Goal: Task Accomplishment & Management: Manage account settings

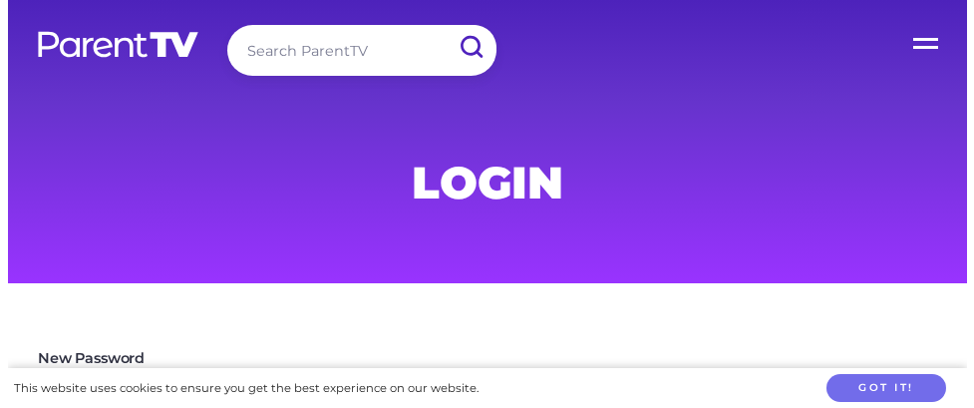
scroll to position [299, 0]
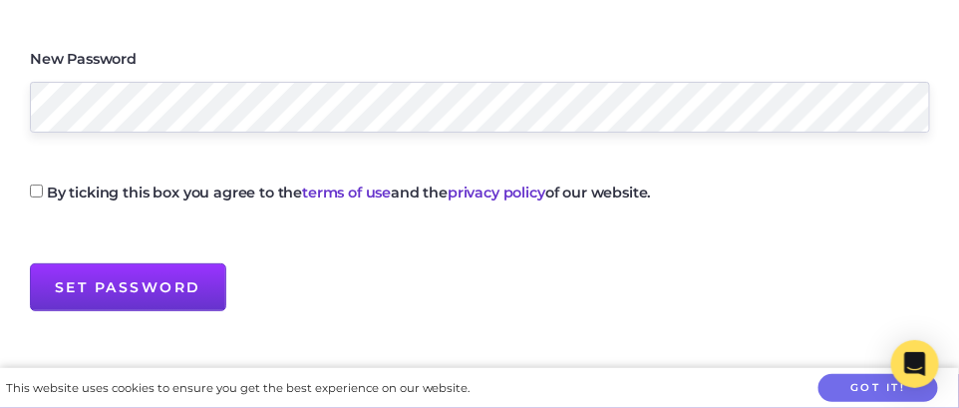
click at [31, 189] on input "By ticking this box you agree to the terms of use and the privacy policy of our…" at bounding box center [36, 190] width 13 height 13
checkbox input "true"
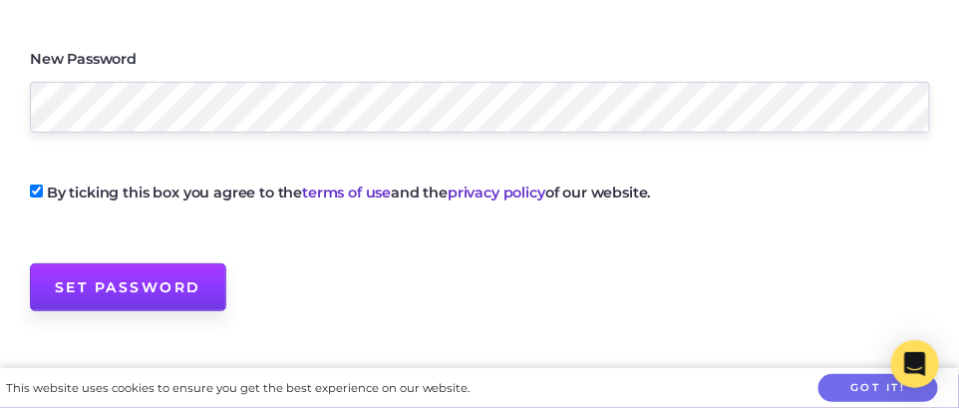
click at [139, 281] on input "Set Password" at bounding box center [128, 287] width 196 height 48
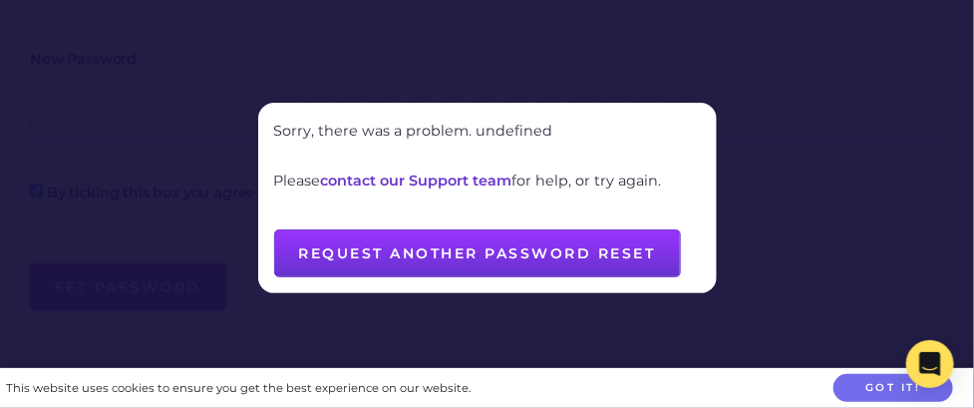
click at [476, 250] on button "Request another password reset" at bounding box center [477, 253] width 407 height 48
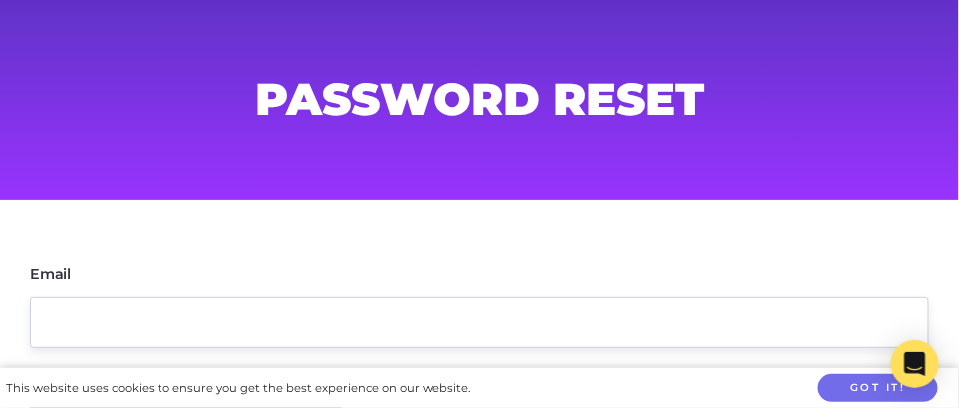
scroll to position [199, 0]
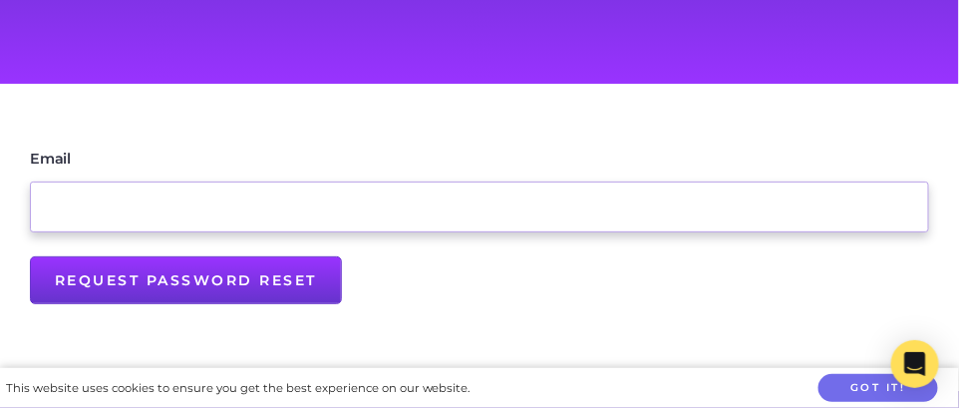
click at [81, 192] on input "Email" at bounding box center [479, 206] width 899 height 51
type input "[EMAIL_ADDRESS][DOMAIN_NAME]"
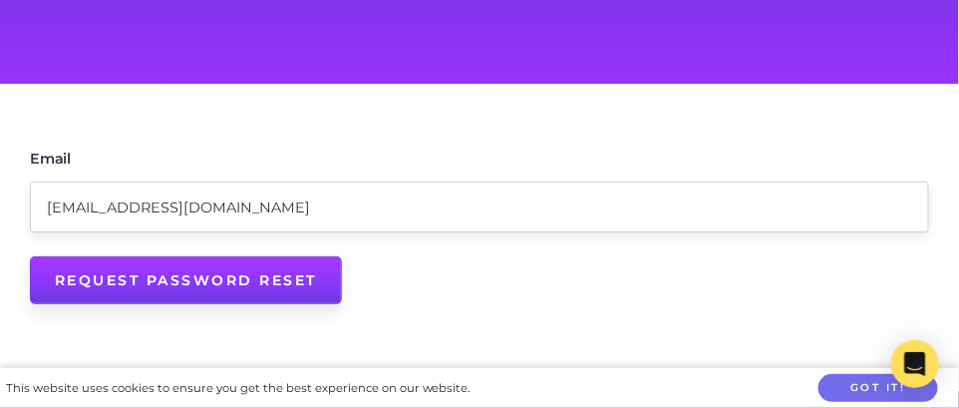
click at [170, 278] on input "Request Password Reset" at bounding box center [186, 280] width 312 height 48
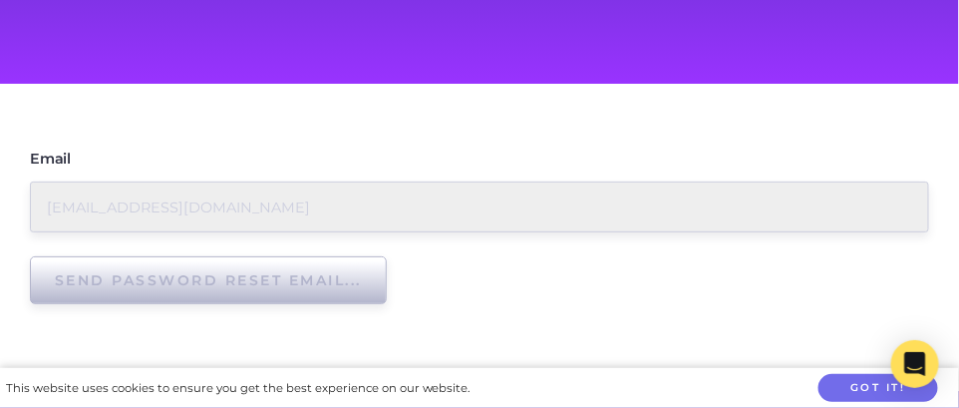
type input "Request Password Reset"
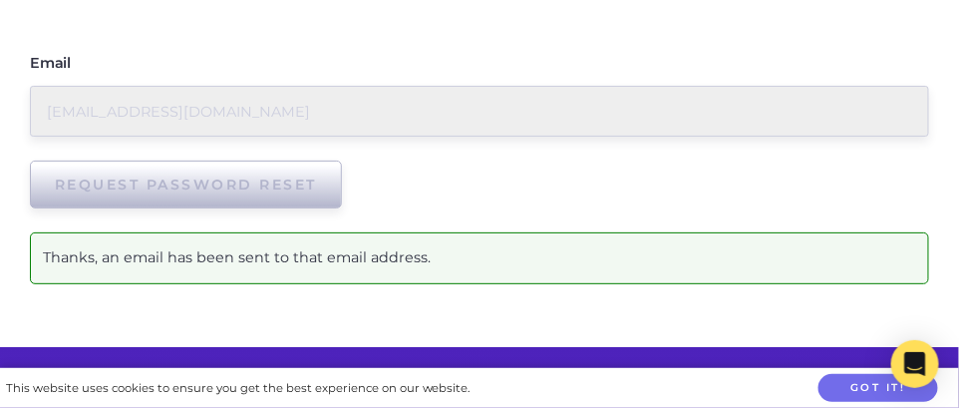
scroll to position [399, 0]
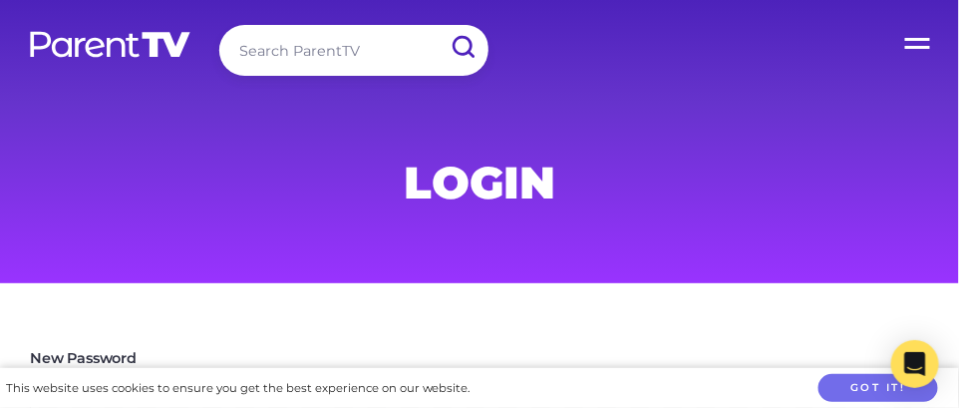
scroll to position [199, 0]
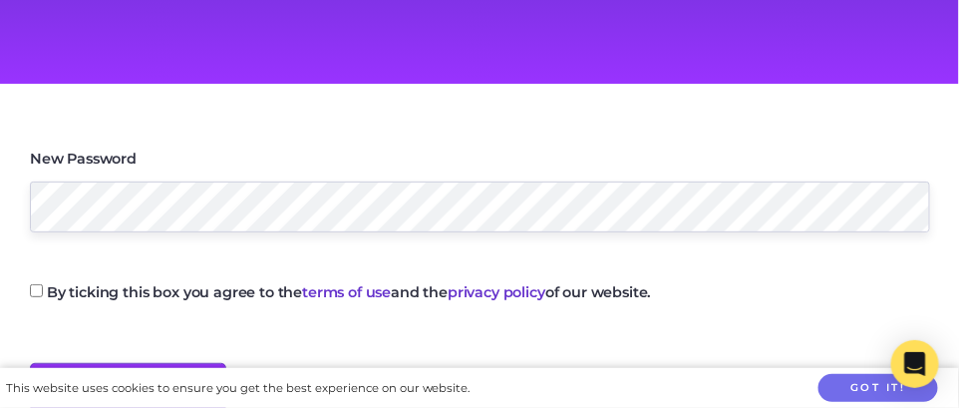
click at [33, 288] on input "By ticking this box you agree to the terms of use and the privacy policy of our…" at bounding box center [36, 290] width 13 height 13
checkbox input "true"
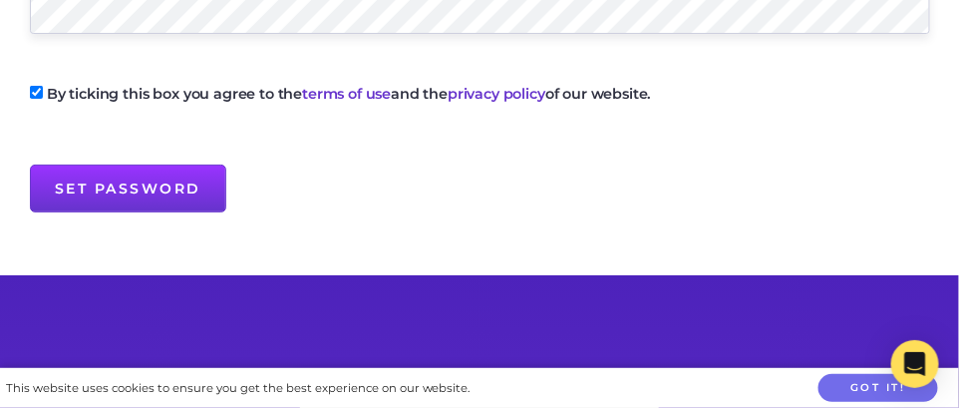
scroll to position [399, 0]
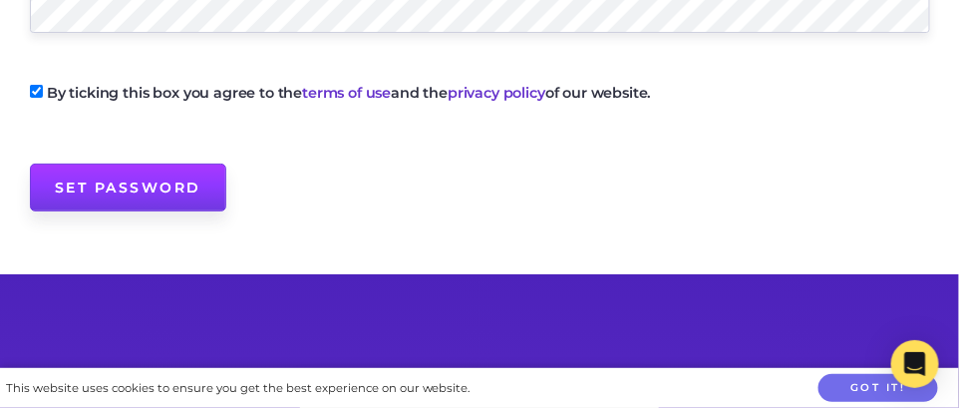
click at [102, 181] on input "Set Password" at bounding box center [128, 188] width 196 height 48
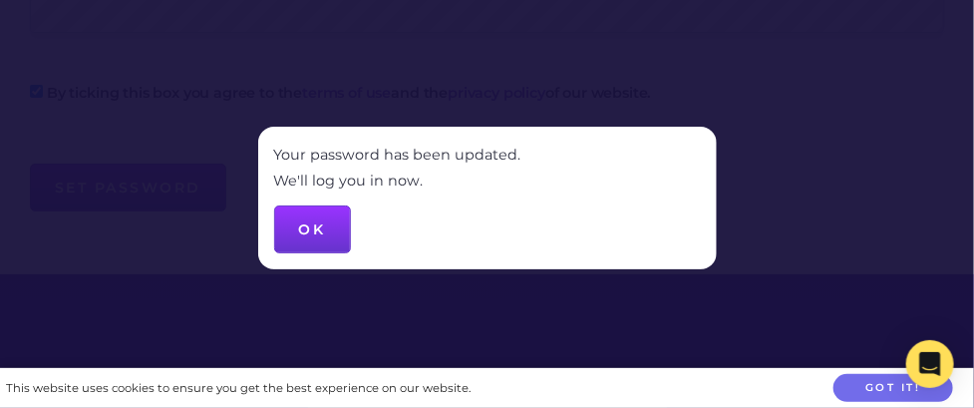
click at [317, 227] on button "OK" at bounding box center [312, 229] width 77 height 48
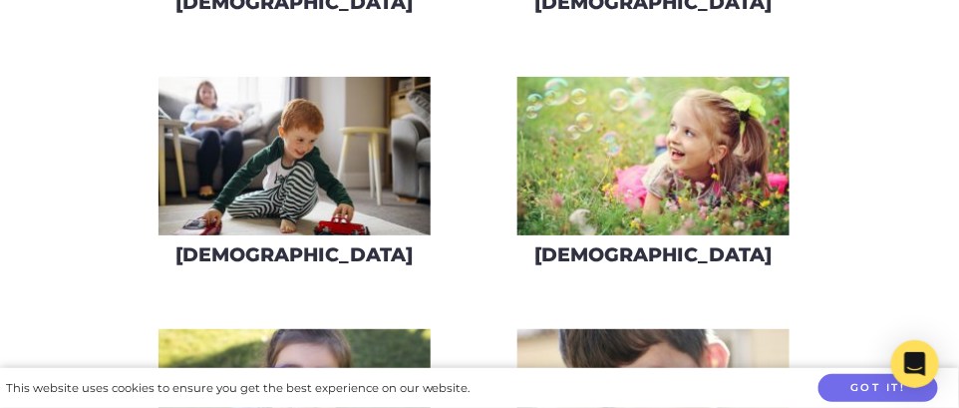
scroll to position [897, 0]
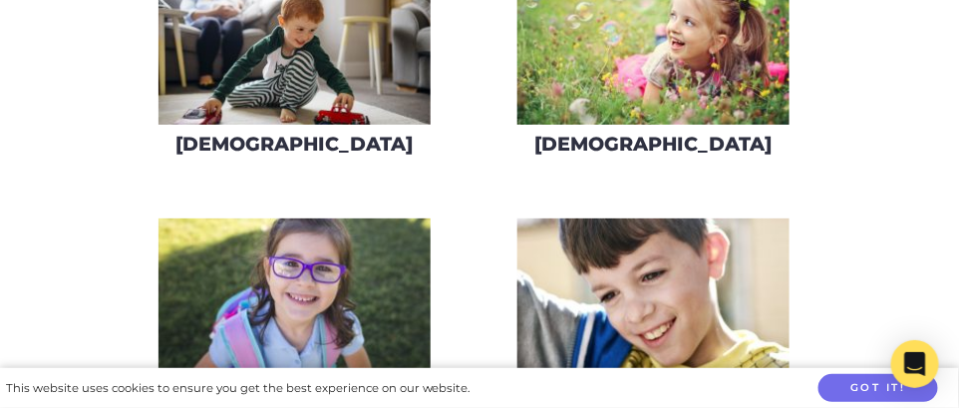
click at [308, 57] on img at bounding box center [295, 45] width 272 height 159
